Goal: Transaction & Acquisition: Purchase product/service

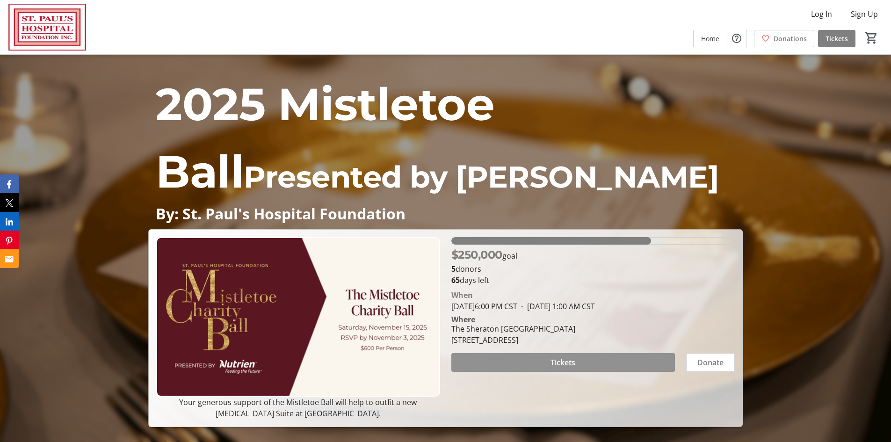
click at [560, 362] on span "Tickets" at bounding box center [562, 362] width 25 height 11
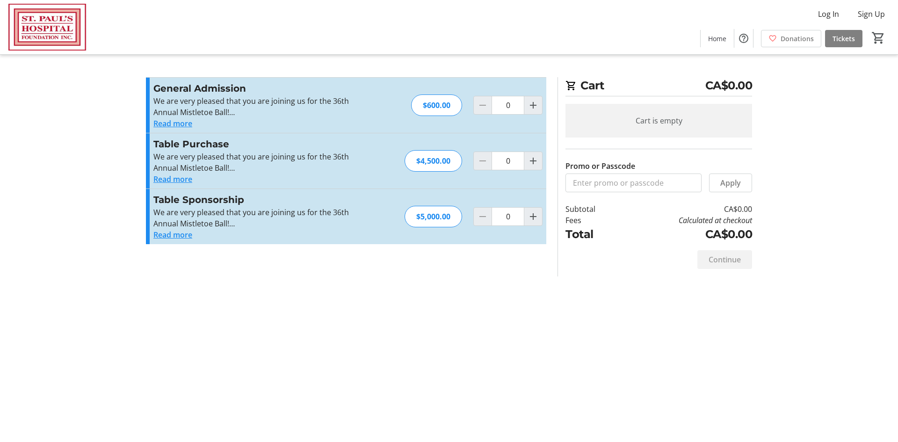
click at [169, 123] on button "Read more" at bounding box center [172, 123] width 39 height 11
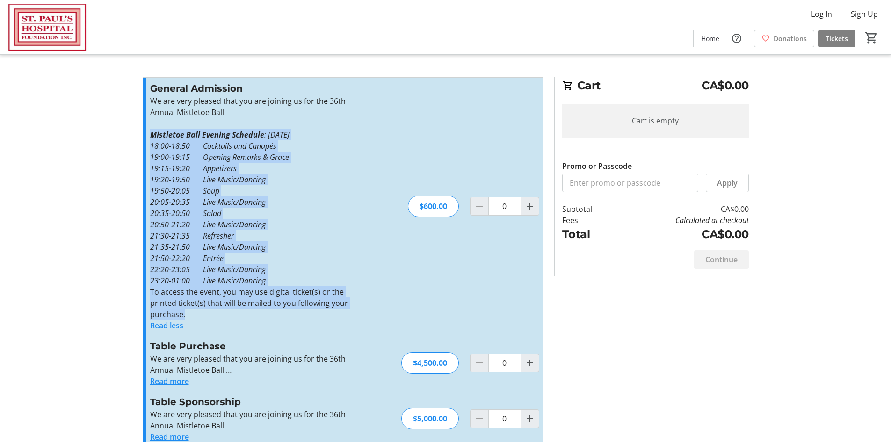
drag, startPoint x: 151, startPoint y: 133, endPoint x: 282, endPoint y: 319, distance: 227.7
click at [282, 319] on div "We are very pleased that you are joining us for the 36th Annual Mistletoe Ball!…" at bounding box center [252, 207] width 204 height 224
copy div "Mistletoe Ball Evening Schedule : [DATE] 18:00-18:50 Cocktails and Canapés 19:0…"
click at [220, 211] on em "20:35-20:50 Salad" at bounding box center [185, 213] width 71 height 10
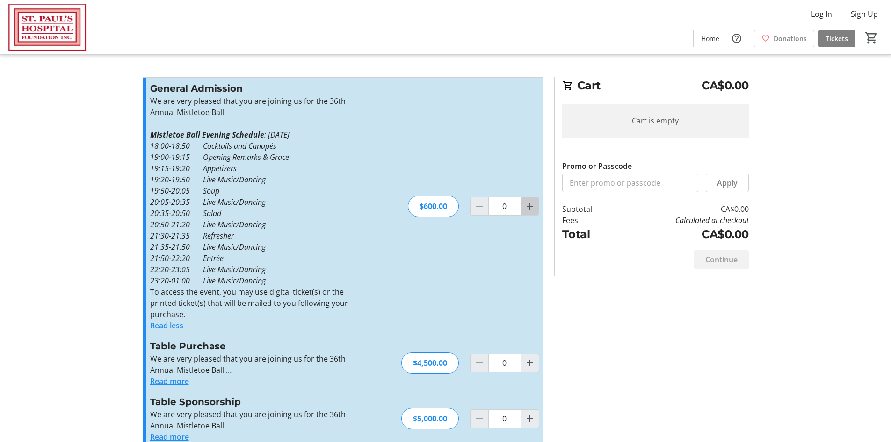
click at [526, 208] on mat-icon "Increment by one" at bounding box center [529, 206] width 11 height 11
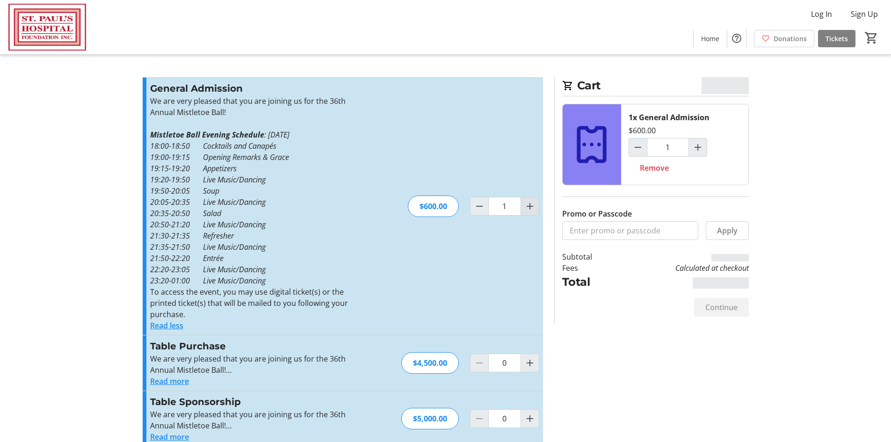
click at [527, 209] on mat-icon "Increment by one" at bounding box center [529, 206] width 11 height 11
type input "2"
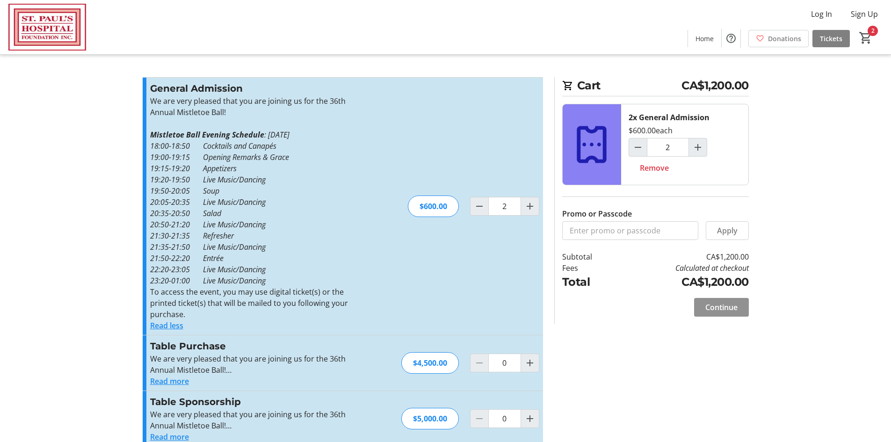
click at [722, 303] on span "Continue" at bounding box center [721, 307] width 32 height 11
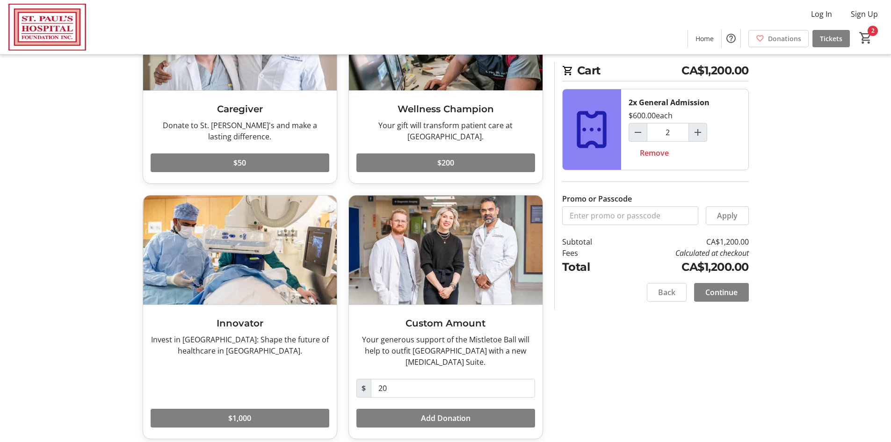
scroll to position [133, 0]
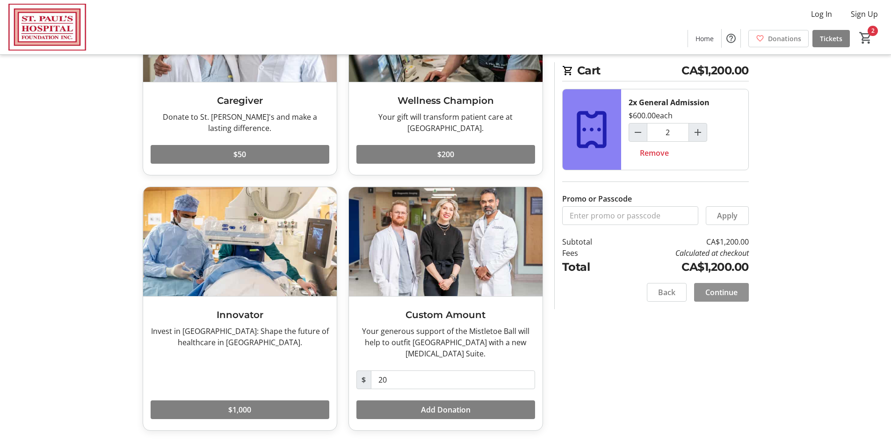
click at [722, 288] on span "Continue" at bounding box center [721, 292] width 32 height 11
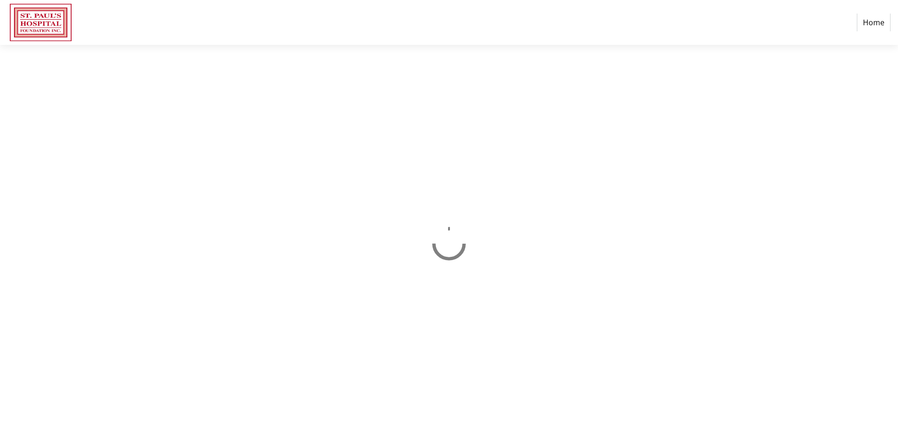
select select "CA"
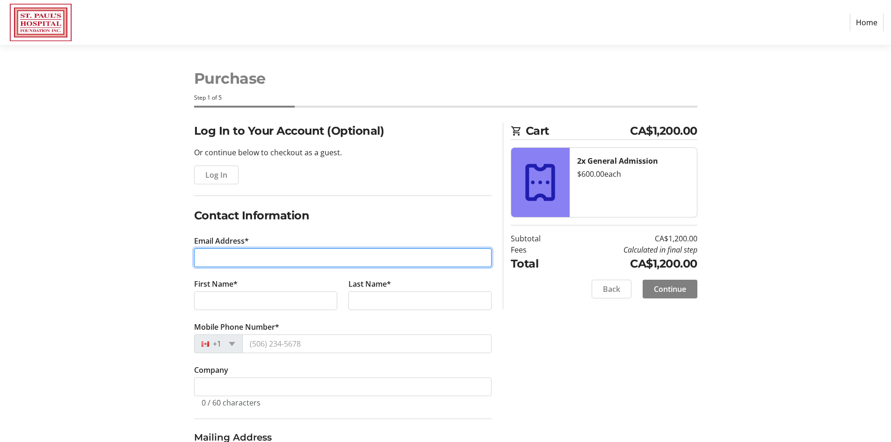
click at [201, 258] on input "Email Address*" at bounding box center [342, 257] width 297 height 19
type input "[EMAIL_ADDRESS][PERSON_NAME][DOMAIN_NAME]"
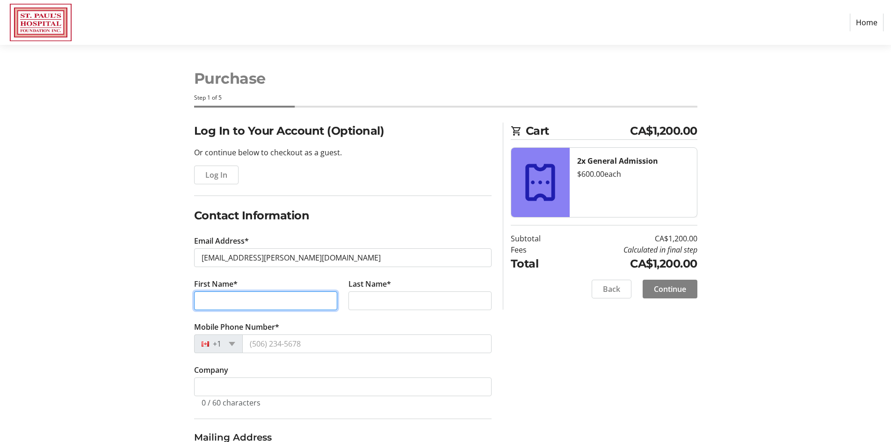
type input "[PERSON_NAME]"
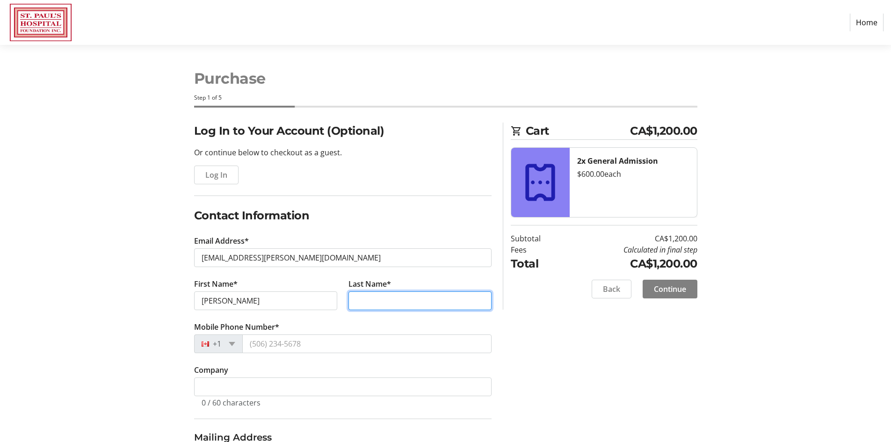
type input "[PERSON_NAME]"
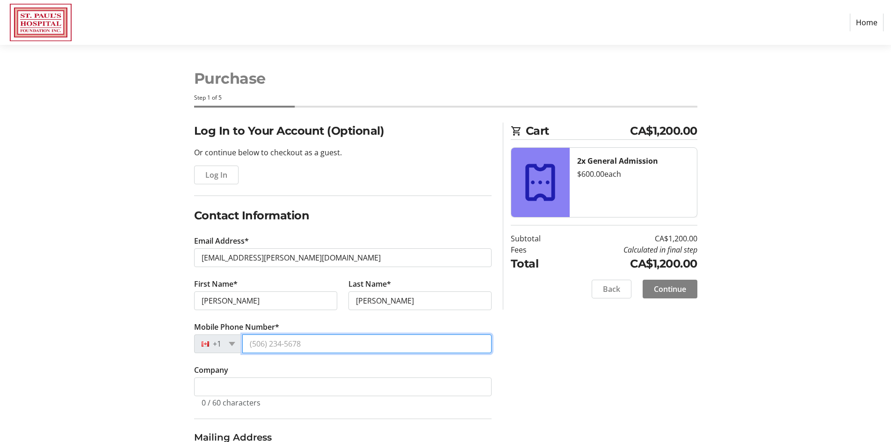
type input "[PHONE_NUMBER]"
type input "[STREET_ADDRESS][PERSON_NAME]"
type input "Saskatoon"
select select "SK"
type input "S7V 0Z4"
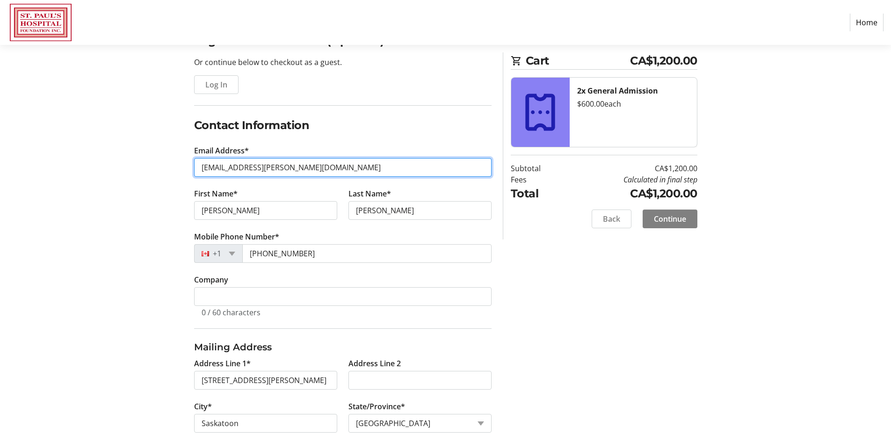
scroll to position [146, 0]
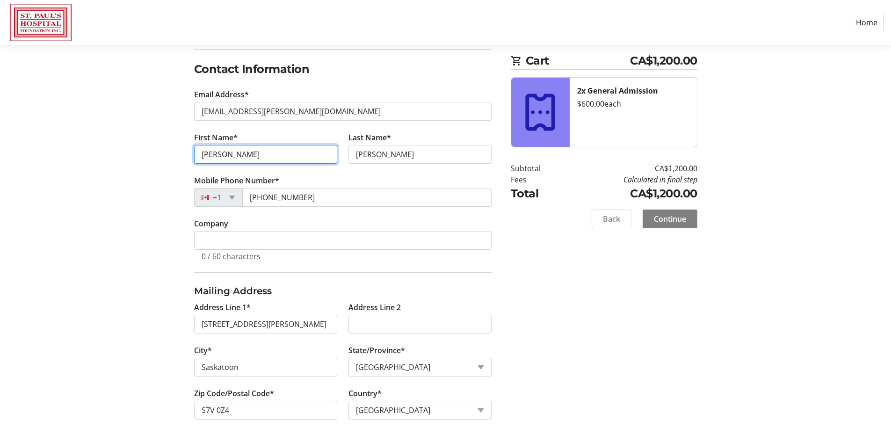
click at [246, 152] on input "[PERSON_NAME]" at bounding box center [265, 154] width 143 height 19
type input "[PERSON_NAME] and [PERSON_NAME]"
click at [669, 214] on span "Continue" at bounding box center [670, 218] width 32 height 11
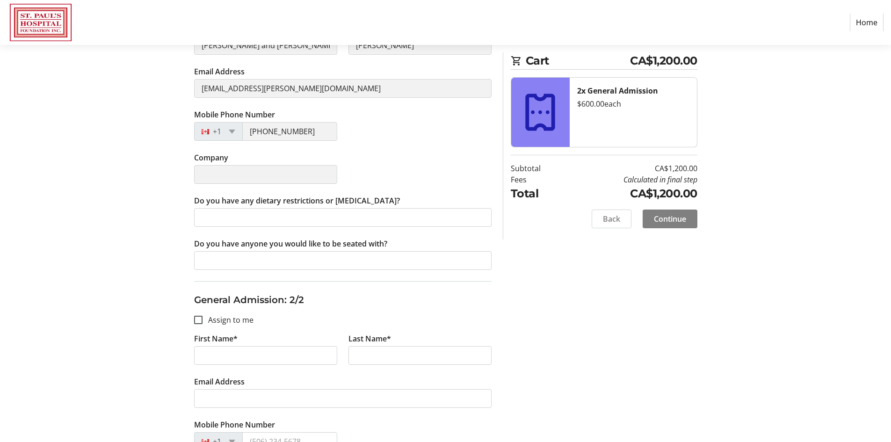
scroll to position [237, 0]
click at [209, 218] on input "Do you have any dietary restrictions or [MEDICAL_DATA]?" at bounding box center [342, 216] width 297 height 19
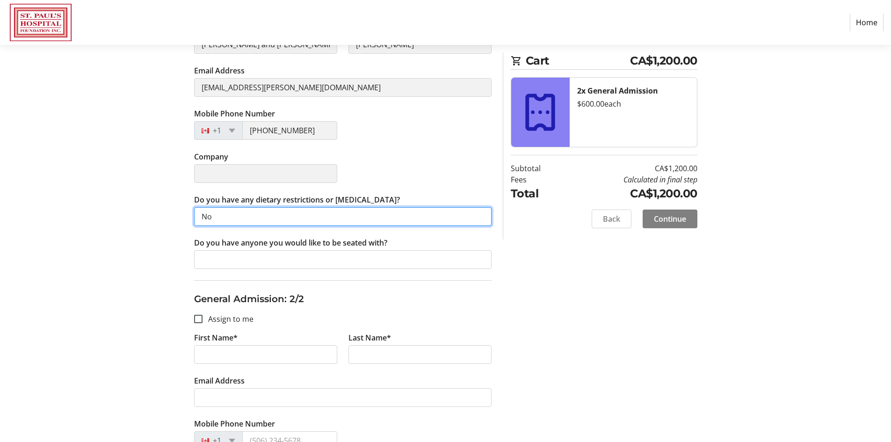
type input "No"
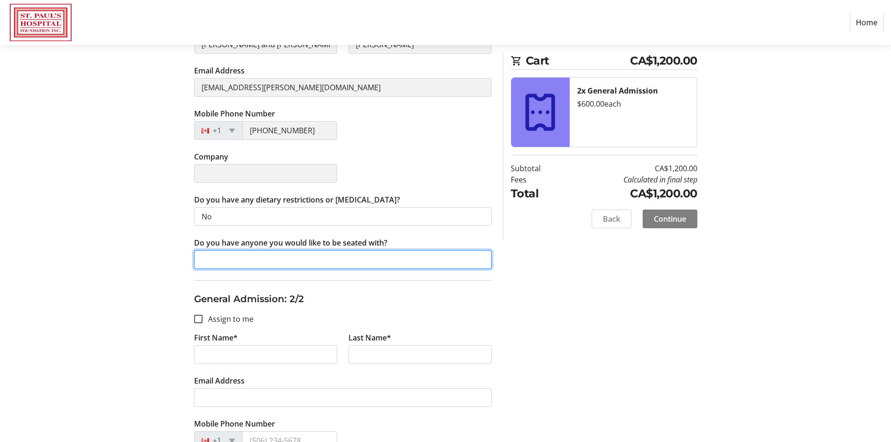
click at [201, 260] on input "Do you have anyone you would like to be seated with?" at bounding box center [342, 259] width 297 height 19
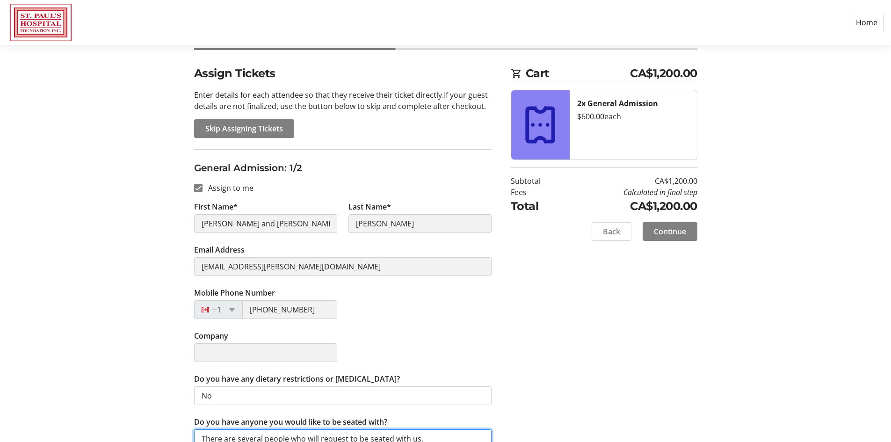
scroll to position [72, 0]
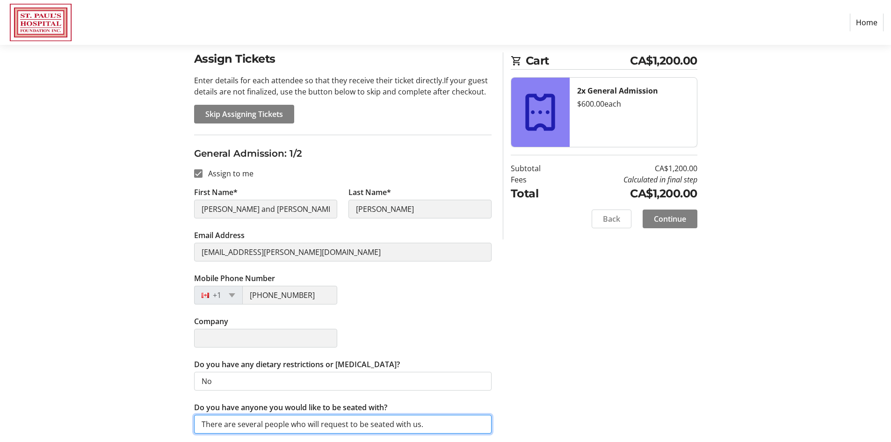
type input "There are several people who will request to be seated with us."
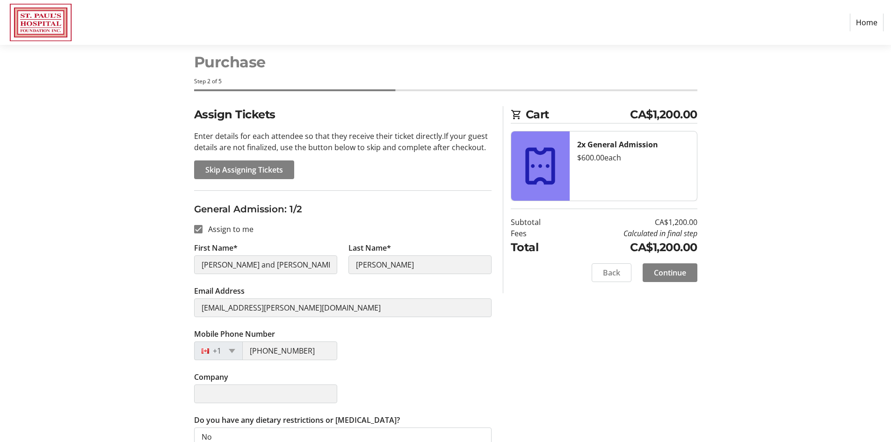
scroll to position [9, 0]
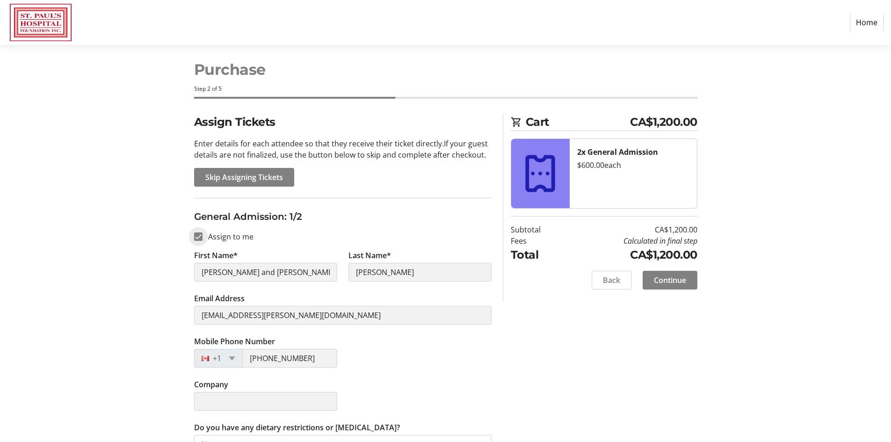
click at [198, 236] on input "Assign to me" at bounding box center [198, 236] width 8 height 8
checkbox input "false"
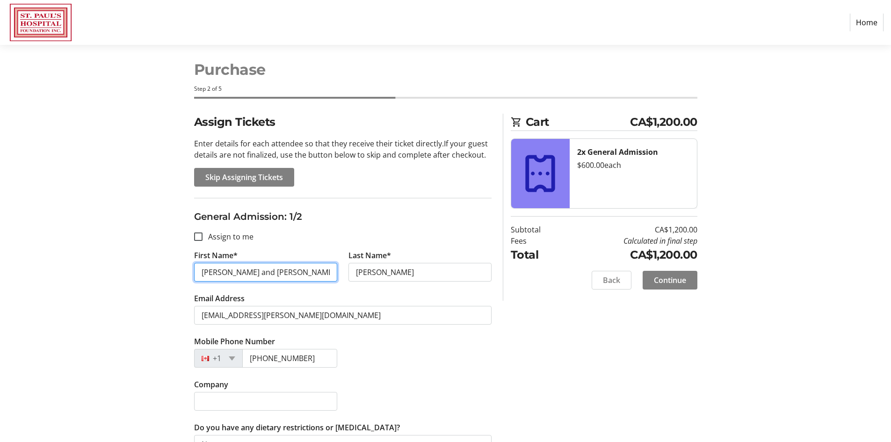
click at [271, 270] on input "[PERSON_NAME] and [PERSON_NAME]" at bounding box center [265, 272] width 143 height 19
type input "[PERSON_NAME]"
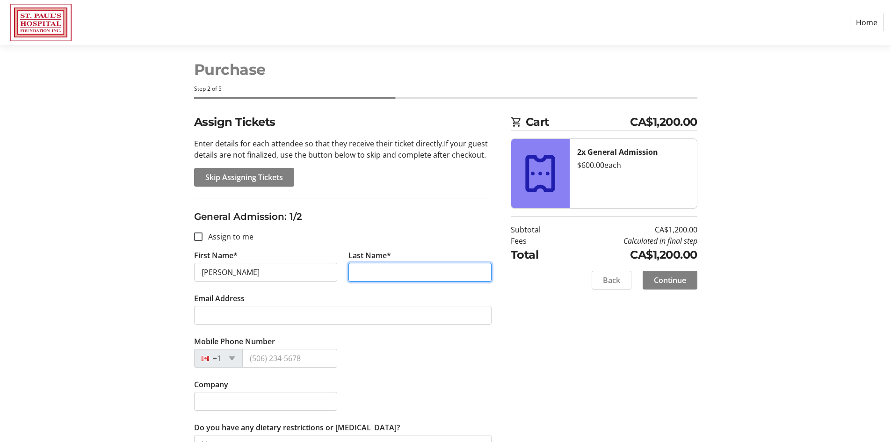
click at [375, 270] on input "Last Name*" at bounding box center [419, 272] width 143 height 19
type input "[PERSON_NAME]"
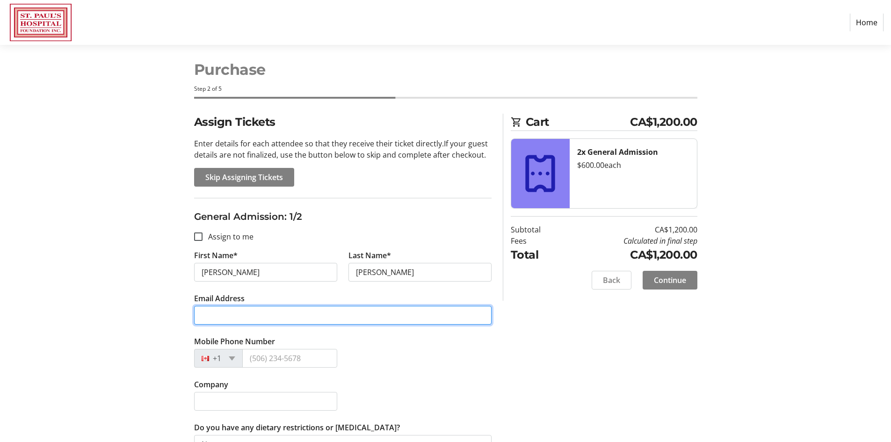
click at [208, 308] on input "Email Address" at bounding box center [342, 315] width 297 height 19
type input "[EMAIL_ADDRESS][PERSON_NAME][DOMAIN_NAME]"
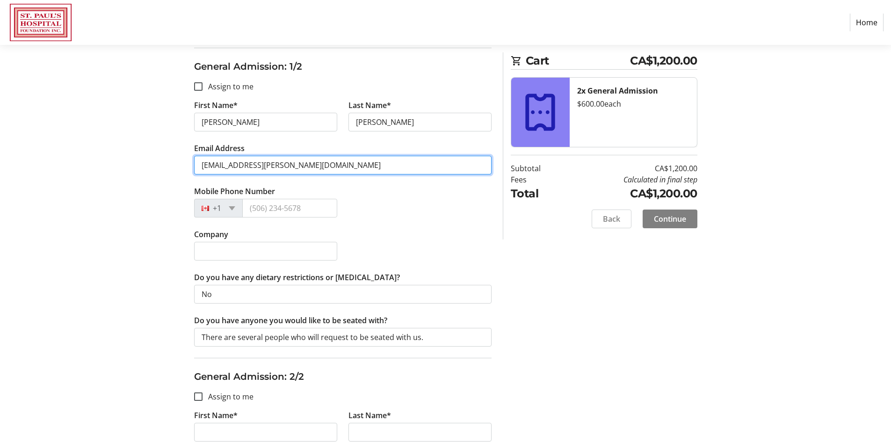
scroll to position [158, 0]
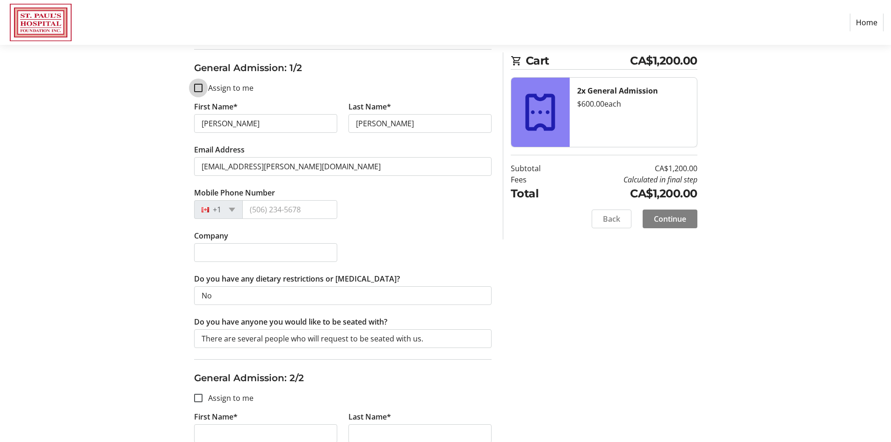
click at [197, 87] on input "Assign to me" at bounding box center [198, 88] width 8 height 8
checkbox input "true"
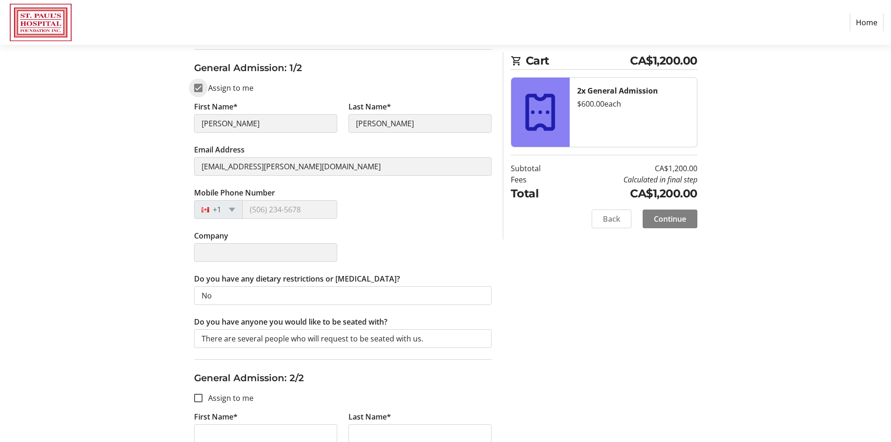
type input "[PERSON_NAME] and [PERSON_NAME]"
type input "[PHONE_NUMBER]"
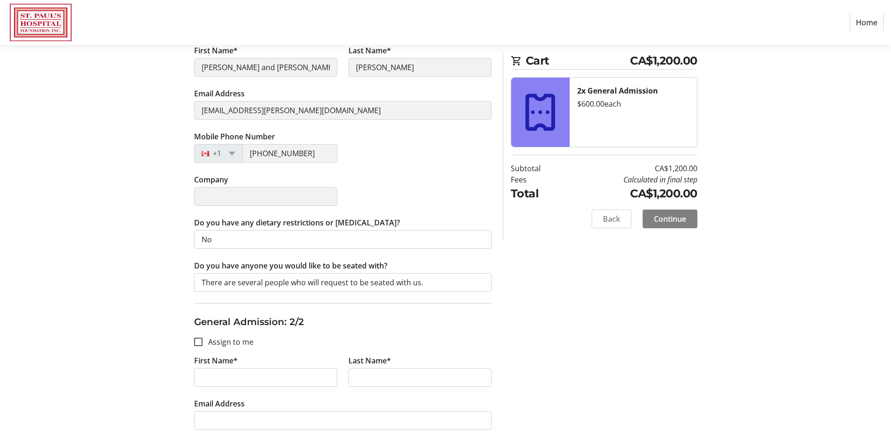
scroll to position [207, 0]
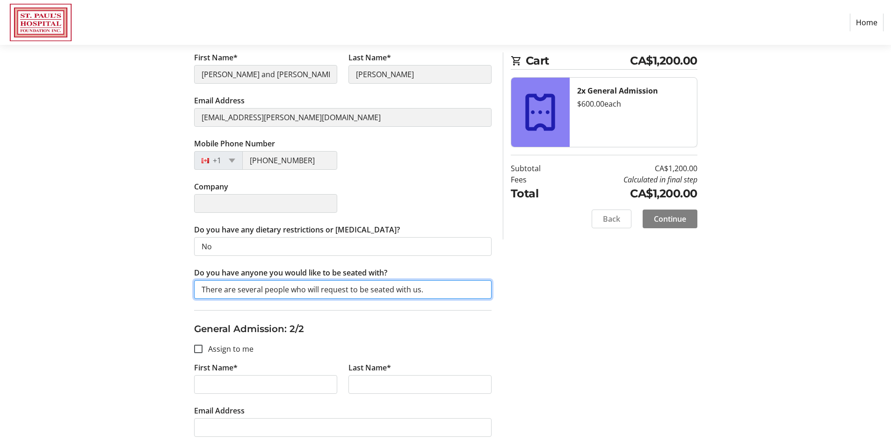
click at [419, 289] on input "There are several people who will request to be seated with us." at bounding box center [342, 289] width 297 height 19
type input "There are several people who will request to be seated with [PERSON_NAME] and […"
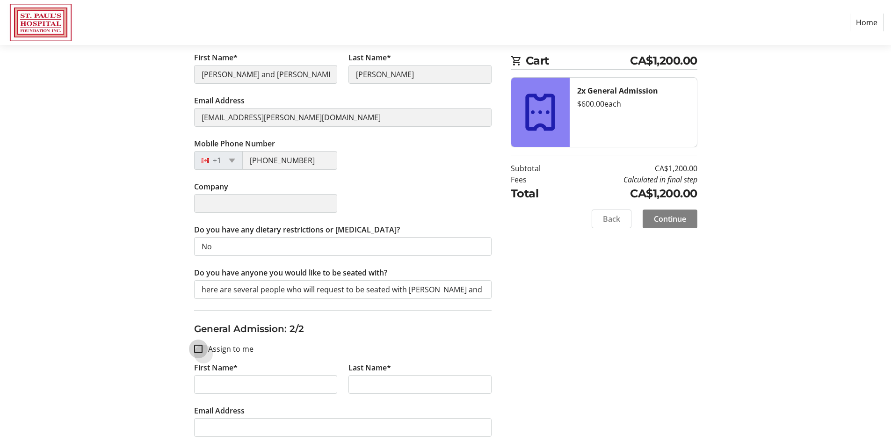
scroll to position [0, 0]
click at [199, 348] on input "Assign to me" at bounding box center [198, 349] width 8 height 8
checkbox input "true"
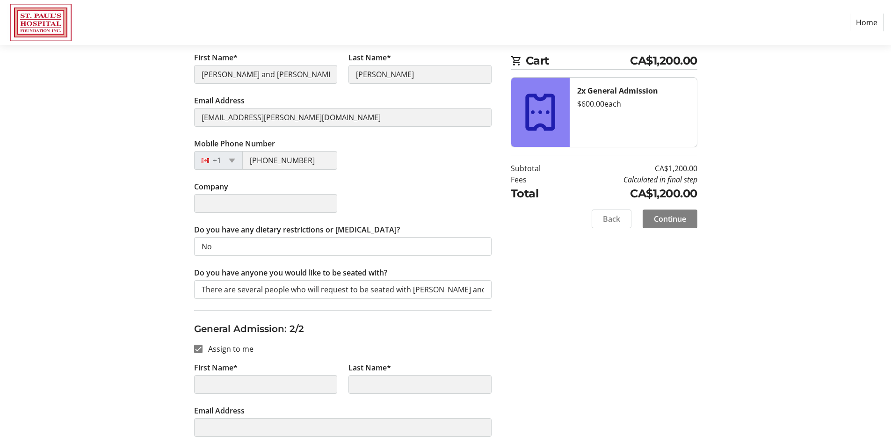
type input "[PERSON_NAME] and [PERSON_NAME]"
type input "[PERSON_NAME]"
type input "[EMAIL_ADDRESS][PERSON_NAME][DOMAIN_NAME]"
type input "[PHONE_NUMBER]"
click at [198, 349] on input "Assign to me" at bounding box center [198, 349] width 8 height 8
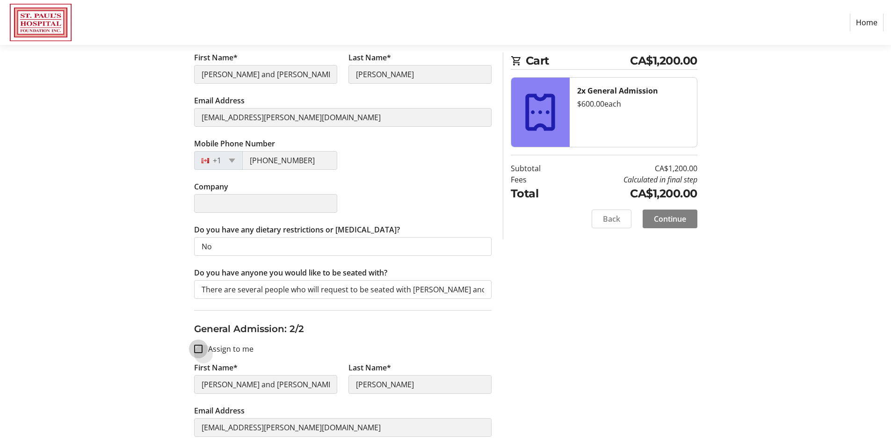
checkbox input "false"
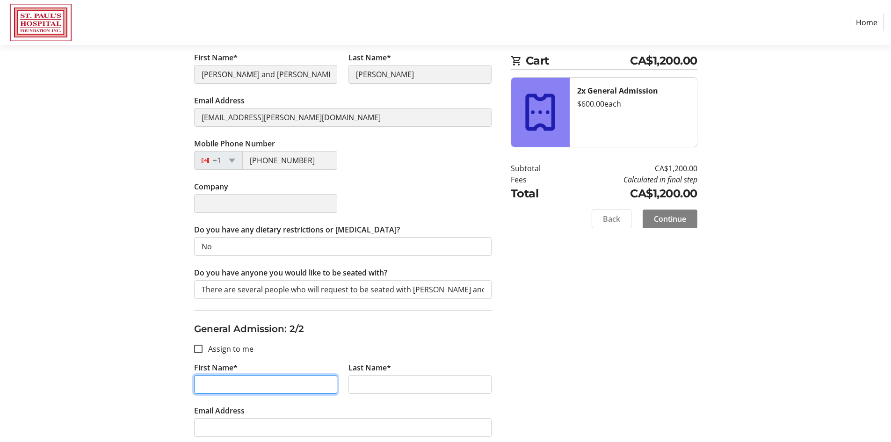
click at [209, 383] on input "First Name*" at bounding box center [265, 384] width 143 height 19
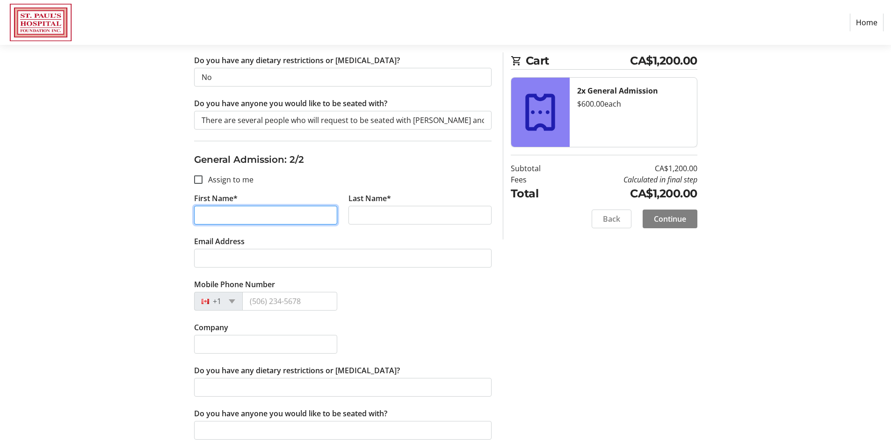
scroll to position [375, 0]
type input "[PERSON_NAME]"
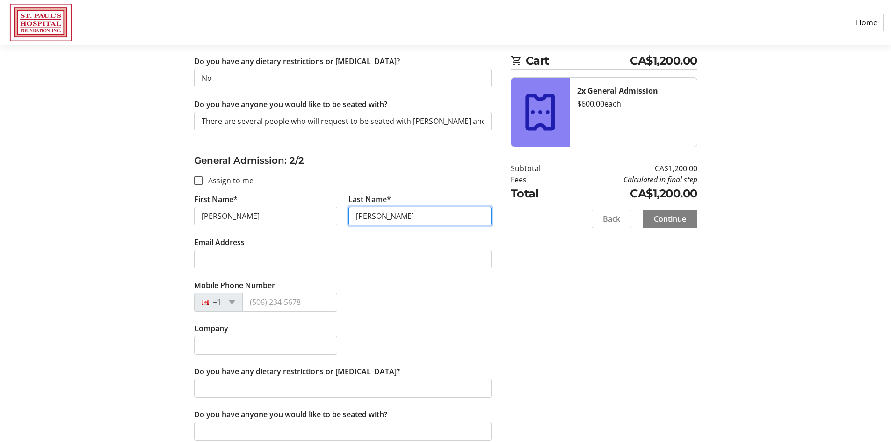
type input "[PERSON_NAME]"
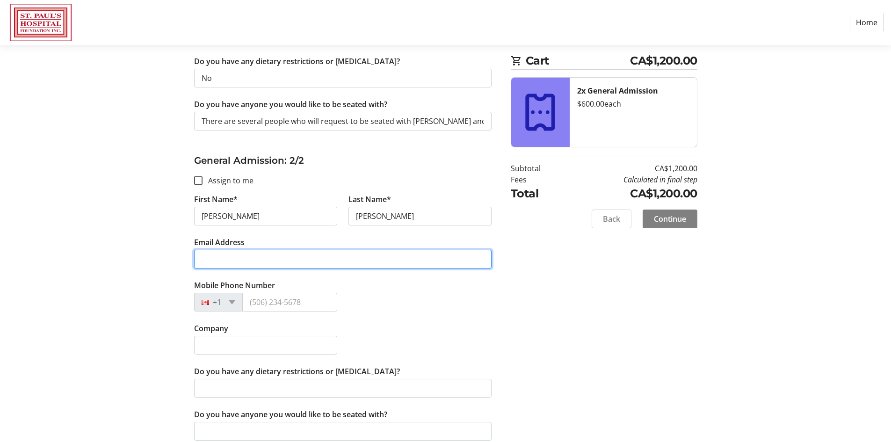
click at [225, 260] on input "Email Address" at bounding box center [342, 259] width 297 height 19
type input "[EMAIL_ADDRESS][PERSON_NAME][DOMAIN_NAME]"
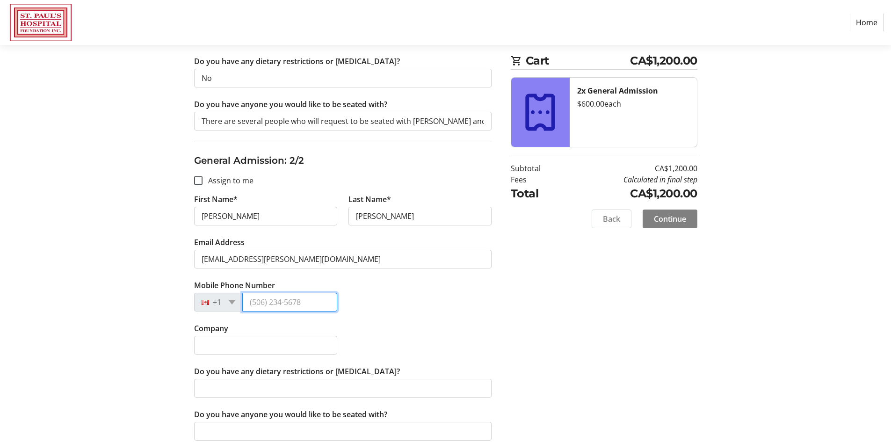
type input "[PHONE_NUMBER]"
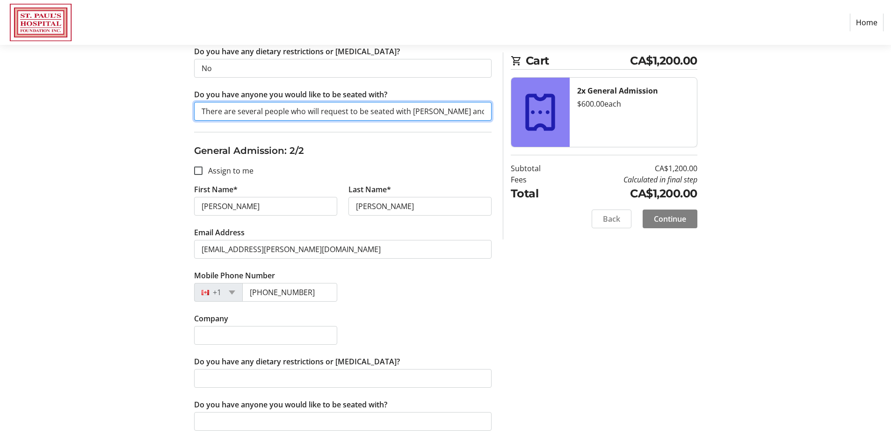
scroll to position [0, 6]
drag, startPoint x: 202, startPoint y: 112, endPoint x: 492, endPoint y: 108, distance: 290.4
click at [492, 108] on div "Assign Tickets Enter details for each attendee so that they receive their ticke…" at bounding box center [342, 90] width 309 height 704
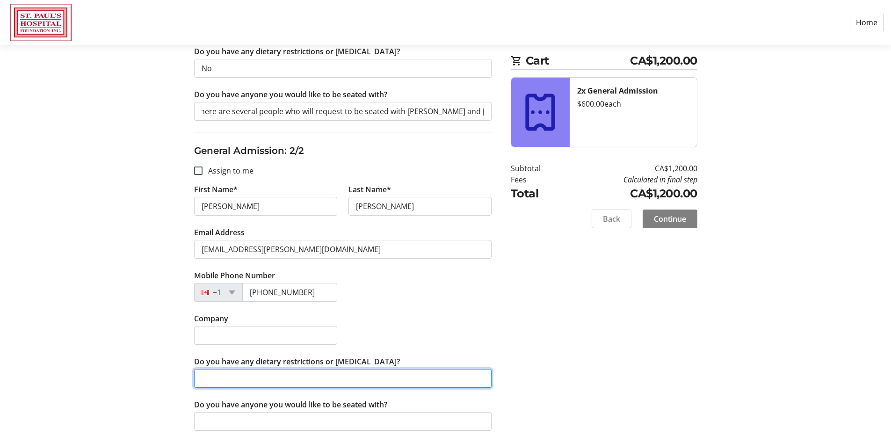
scroll to position [0, 0]
click at [203, 384] on input "Do you have any dietary restrictions or [MEDICAL_DATA]?" at bounding box center [342, 378] width 297 height 19
type input "no."
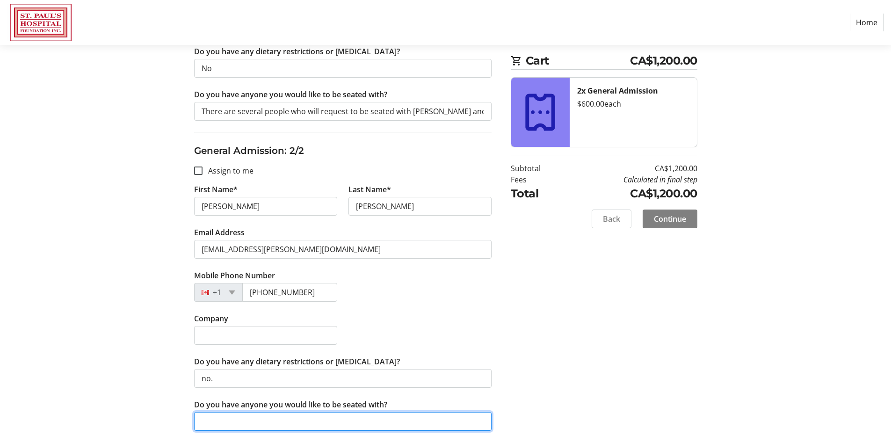
click at [202, 420] on input "Do you have anyone you would like to be seated with?" at bounding box center [342, 421] width 297 height 19
paste input "There are several people who will request to be seated with [PERSON_NAME] and […"
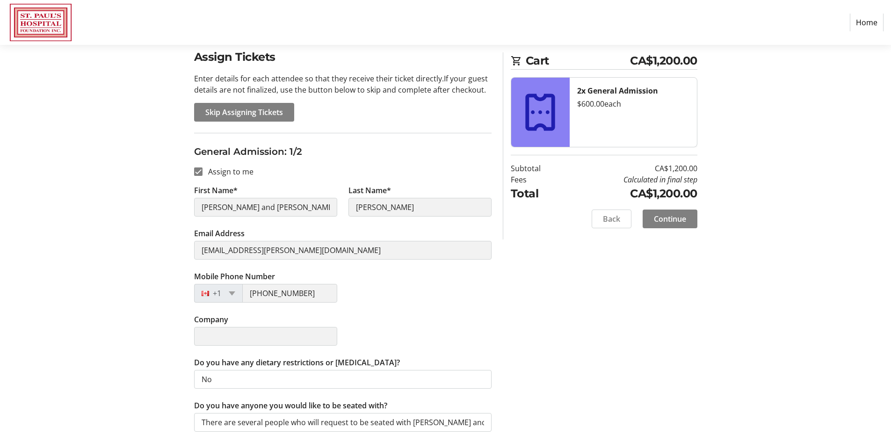
scroll to position [73, 0]
type input "There are several people who will request to be seated with [PERSON_NAME] and […"
click at [195, 171] on input "Assign to me" at bounding box center [198, 172] width 8 height 8
checkbox input "false"
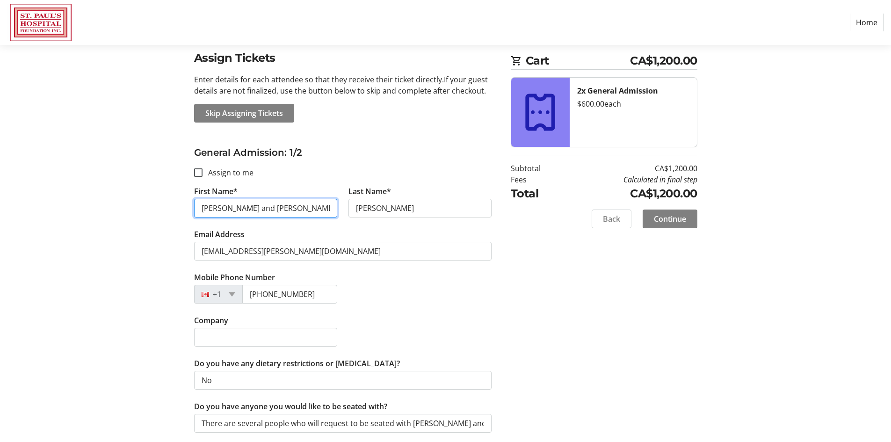
click at [261, 205] on input "[PERSON_NAME] and [PERSON_NAME]" at bounding box center [265, 208] width 143 height 19
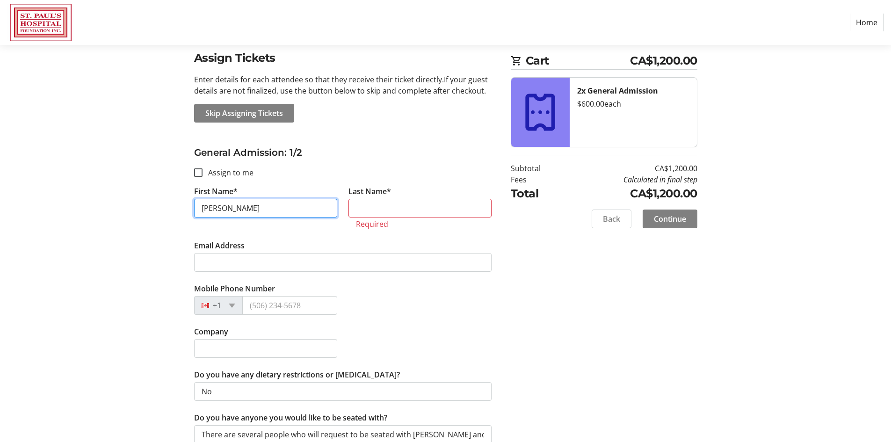
type input "[PERSON_NAME]"
click at [368, 207] on input "Last Name*" at bounding box center [419, 208] width 143 height 19
type input "[PERSON_NAME]"
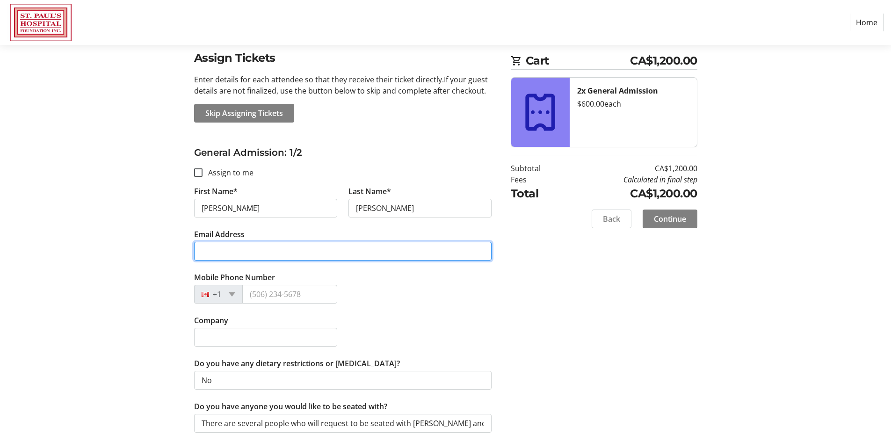
click at [218, 252] on input "Email Address" at bounding box center [342, 251] width 297 height 19
type input "[EMAIL_ADDRESS][PERSON_NAME][DOMAIN_NAME]"
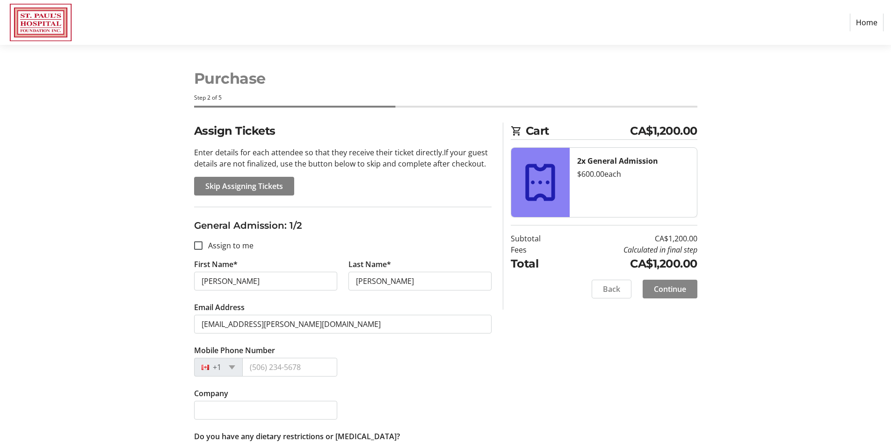
click at [672, 289] on span "Continue" at bounding box center [670, 288] width 32 height 11
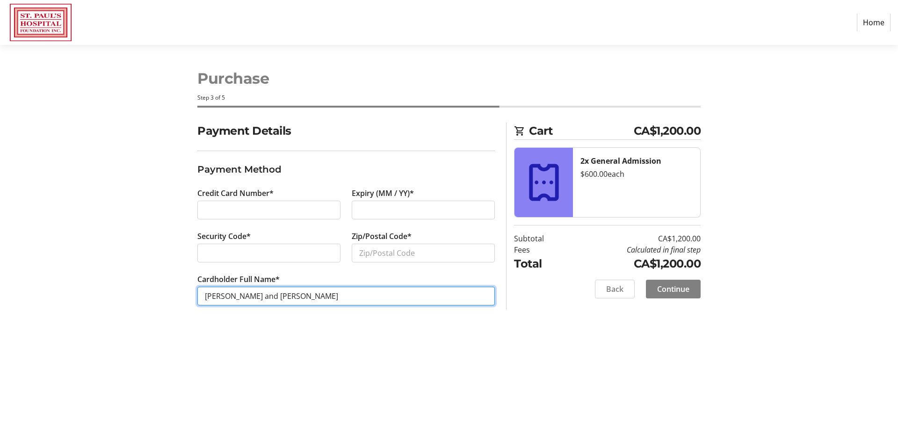
click at [304, 297] on input "[PERSON_NAME] and [PERSON_NAME]" at bounding box center [345, 296] width 297 height 19
type input "[PERSON_NAME]"
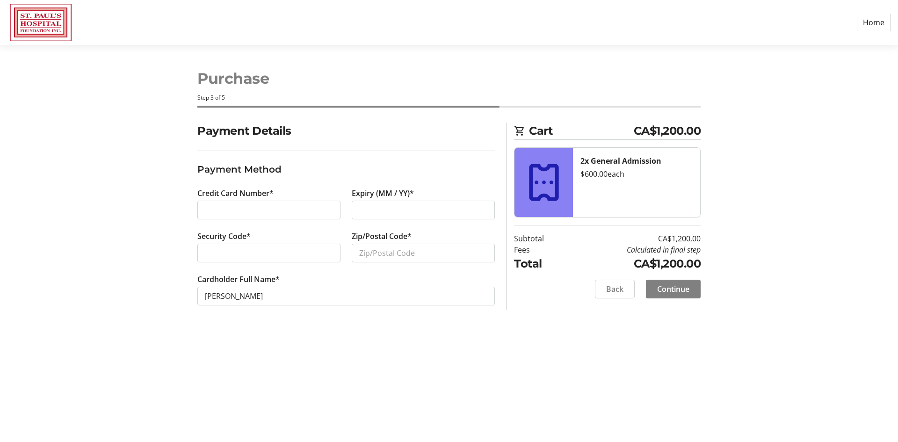
click at [231, 247] on div at bounding box center [268, 253] width 143 height 19
click at [363, 249] on input "Zip/Postal Code*" at bounding box center [423, 253] width 143 height 19
type input "S7V 0Z4"
click at [674, 286] on span "Continue" at bounding box center [673, 288] width 32 height 11
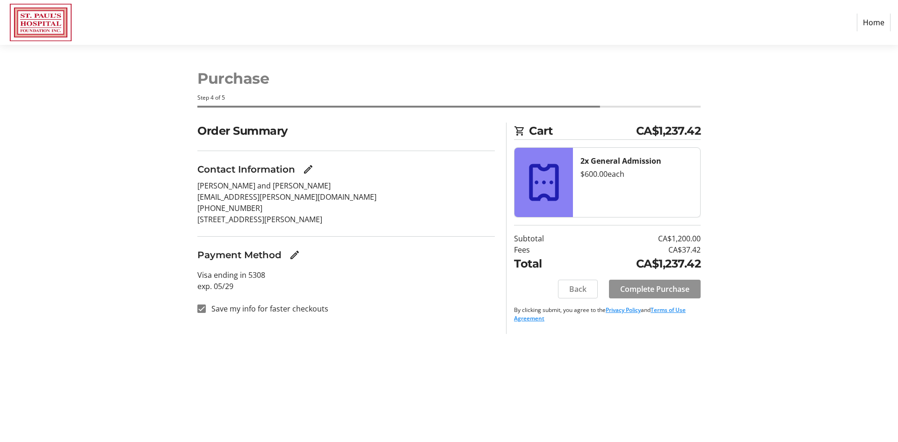
click at [659, 290] on span "Complete Purchase" at bounding box center [654, 288] width 69 height 11
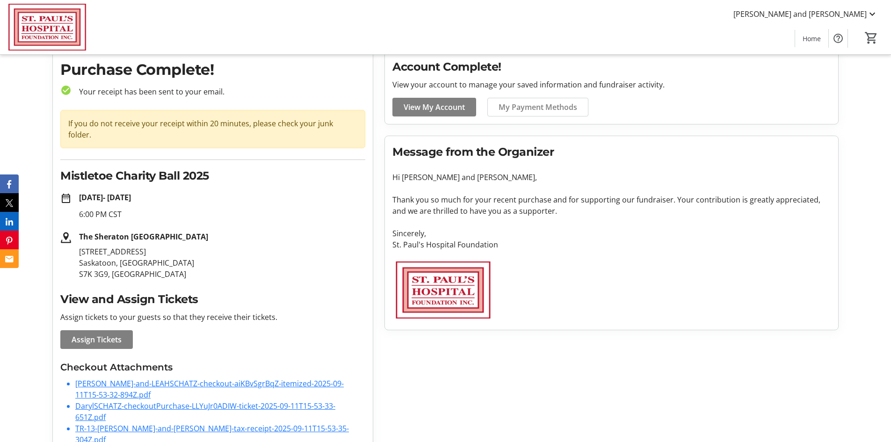
scroll to position [50, 0]
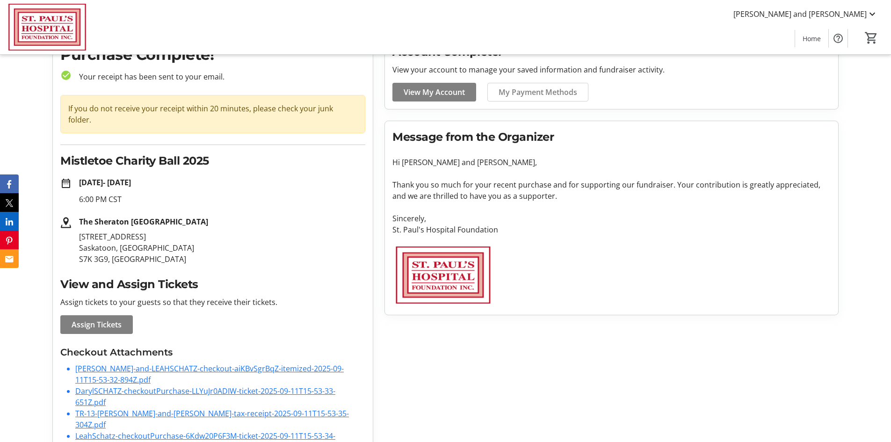
click at [151, 363] on link "[PERSON_NAME]-and-LEAHSCHATZ-checkout-aiKBvSgrBqZ-itemized-2025-09-11T15-53-32-…" at bounding box center [209, 374] width 268 height 22
click at [122, 386] on link "DarylSCHATZ-checkoutPurchase-LLYuJr0ADIW-ticket-2025-09-11T15-53-33-651Z.pdf" at bounding box center [205, 397] width 260 height 22
